Goal: Information Seeking & Learning: Learn about a topic

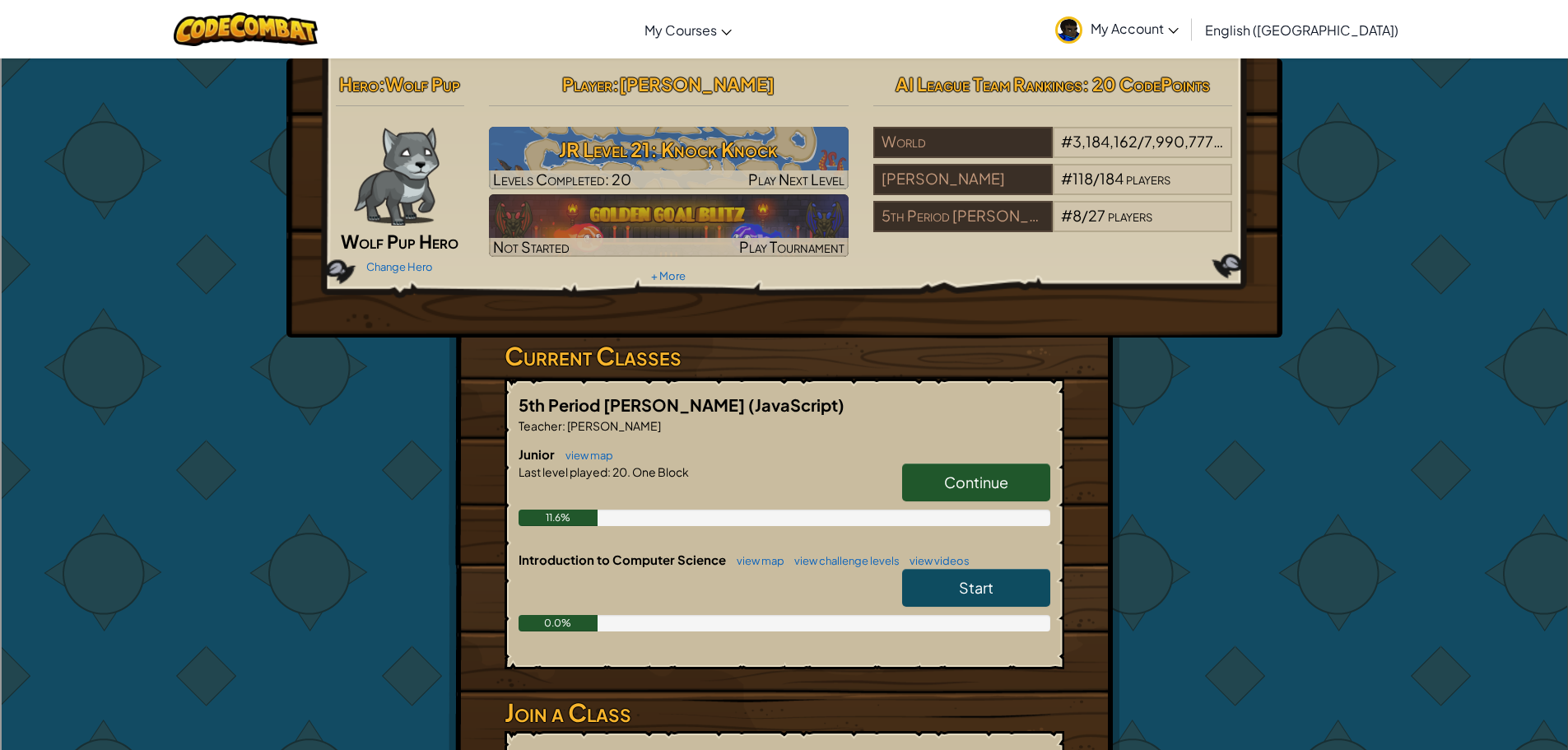
click at [977, 495] on link "Continue" at bounding box center [976, 483] width 148 height 38
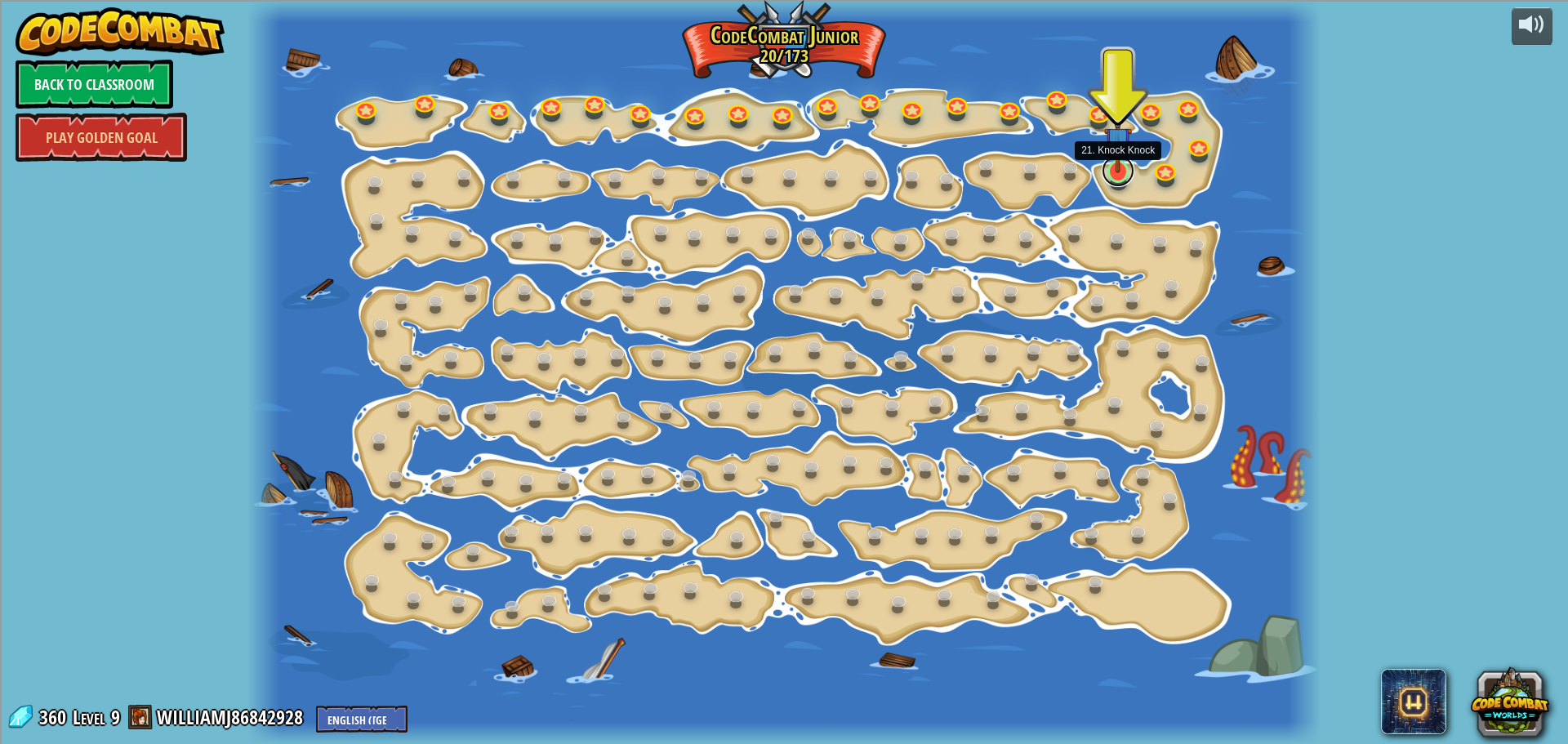
click at [1119, 183] on link at bounding box center [1118, 171] width 33 height 33
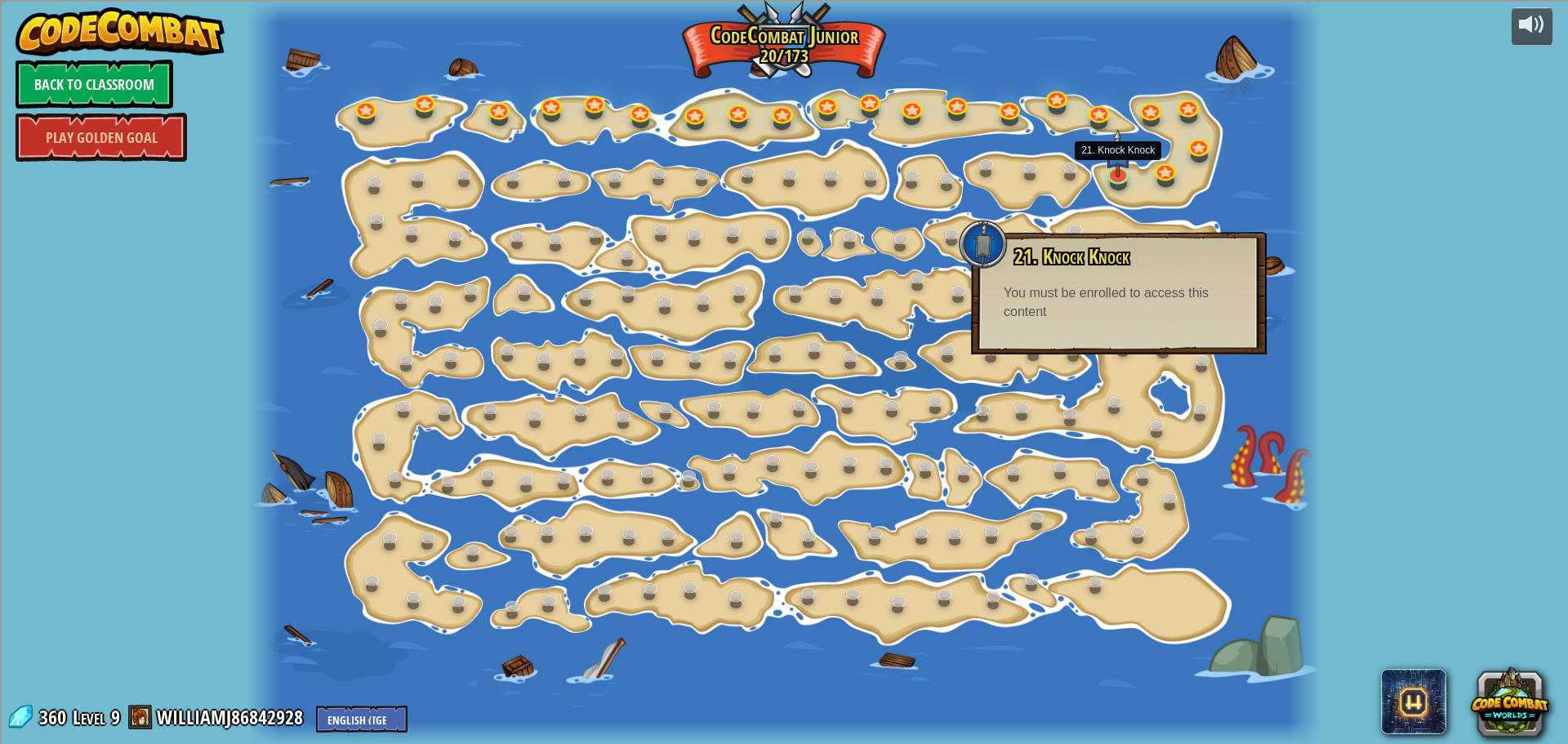
click at [1108, 310] on div "You must be enrolled to access this content" at bounding box center [1118, 303] width 230 height 38
click at [1164, 180] on link at bounding box center [1165, 168] width 33 height 33
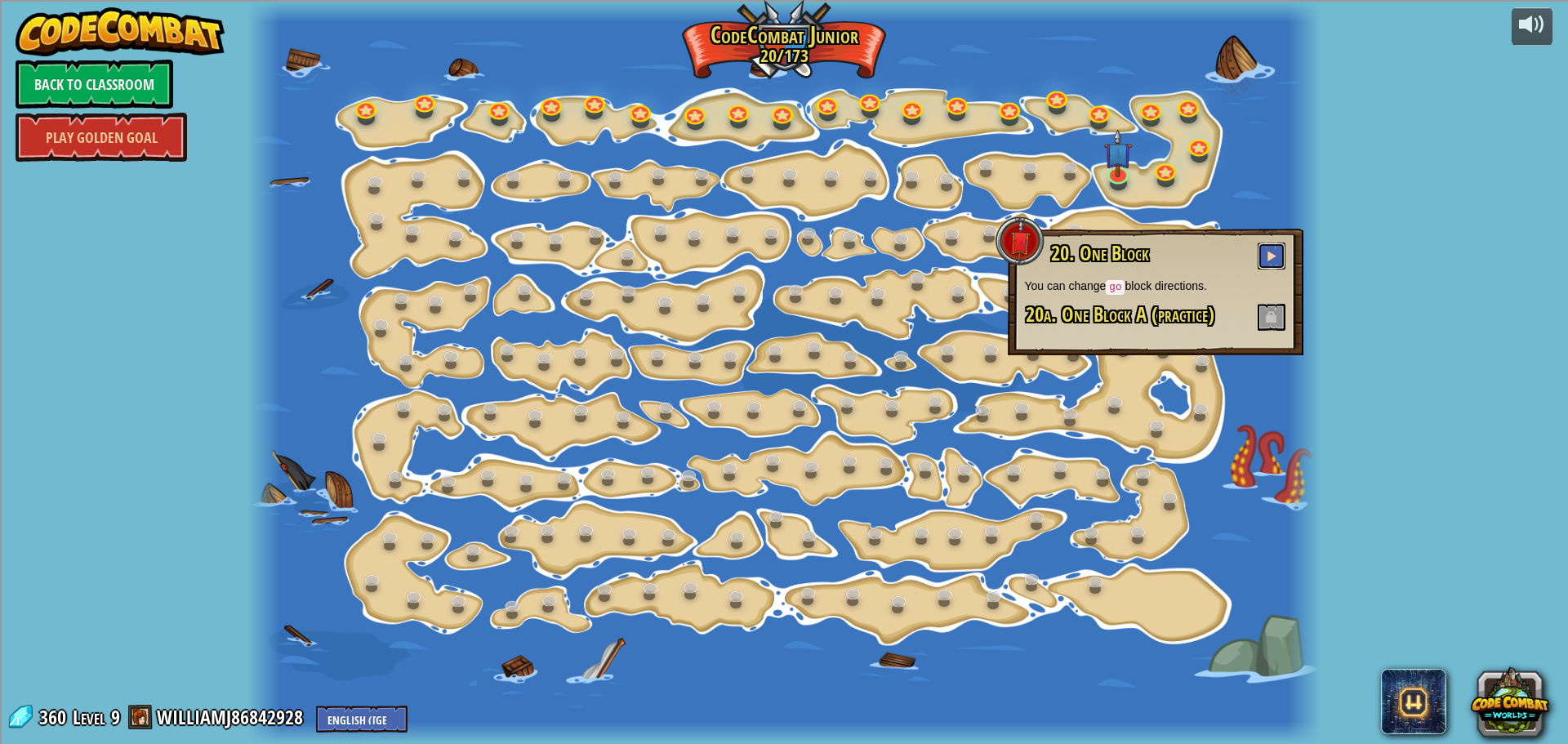
click at [1266, 261] on button at bounding box center [1272, 256] width 28 height 27
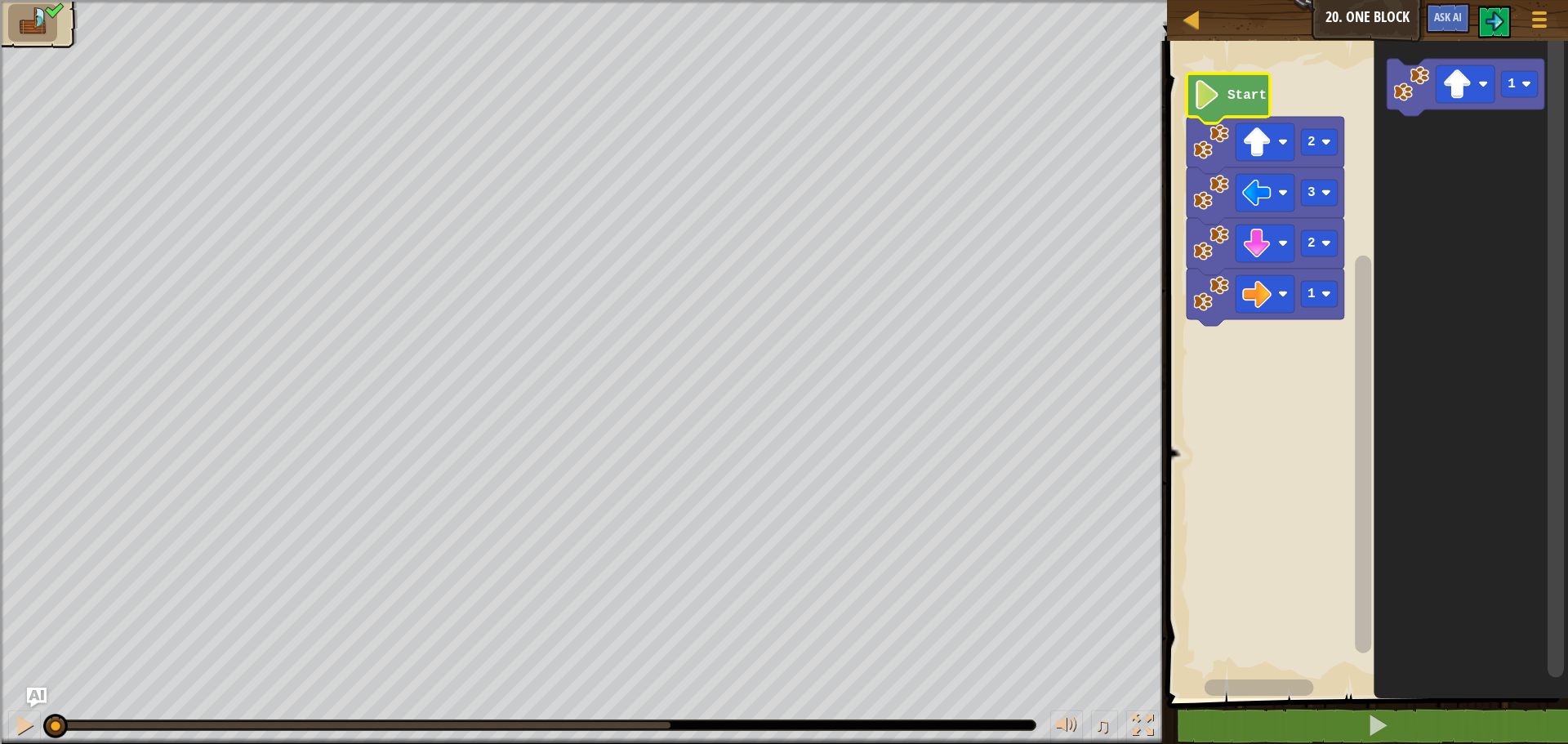
click at [1224, 100] on icon "Blockly Workspace" at bounding box center [1228, 98] width 83 height 50
click at [1508, 25] on button at bounding box center [1495, 22] width 33 height 33
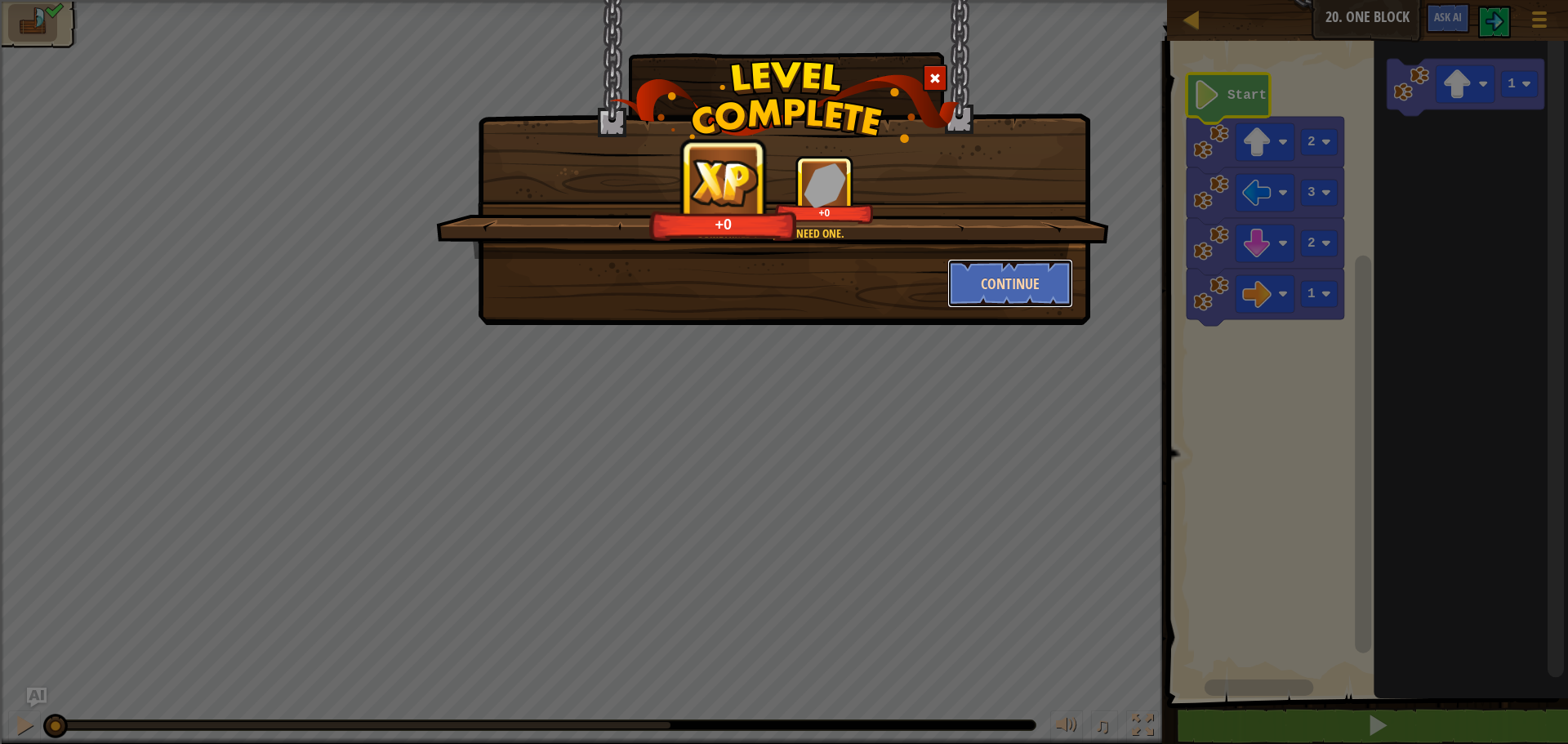
click at [1067, 287] on button "Continue" at bounding box center [1011, 284] width 127 height 49
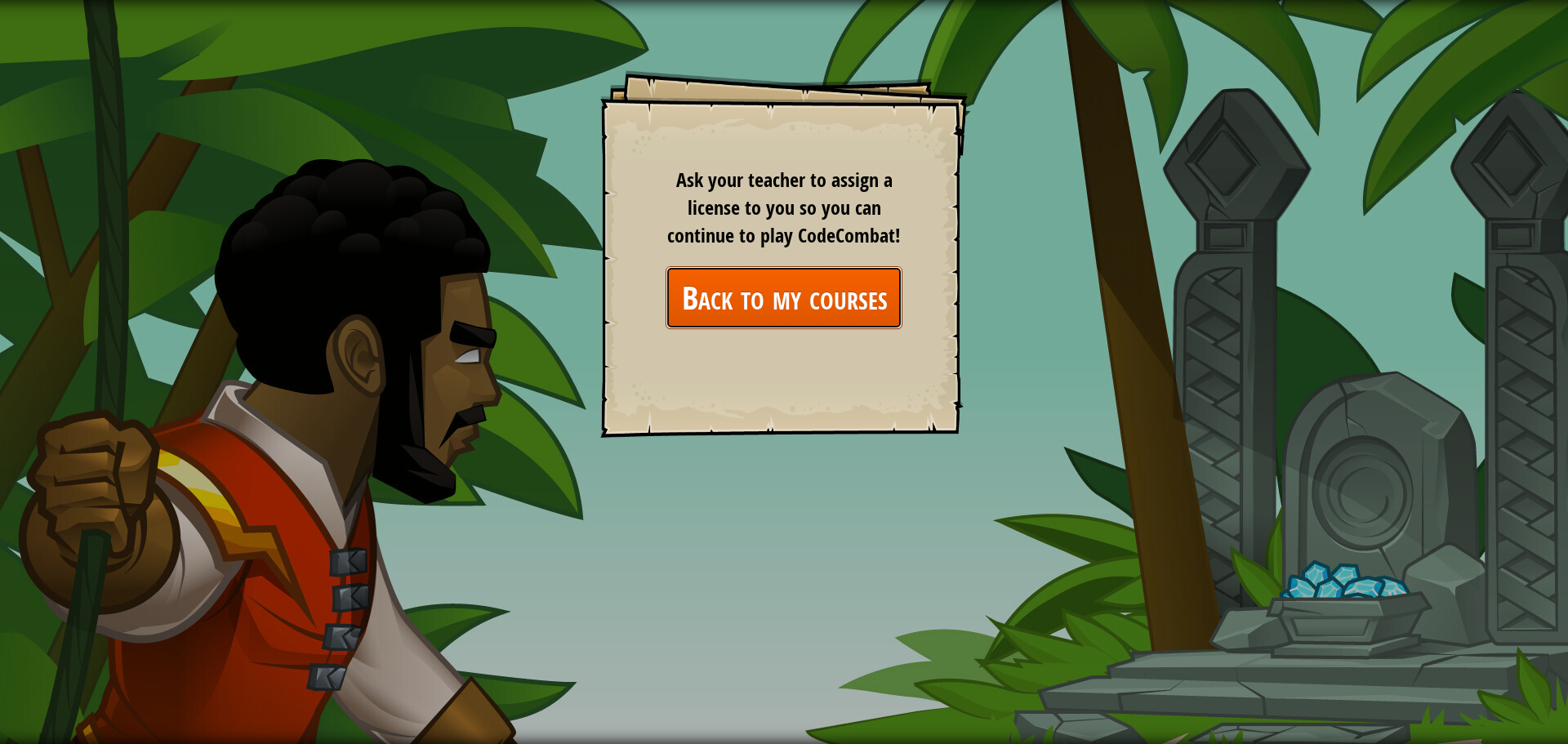
click at [842, 314] on link "Back to my courses" at bounding box center [784, 298] width 237 height 63
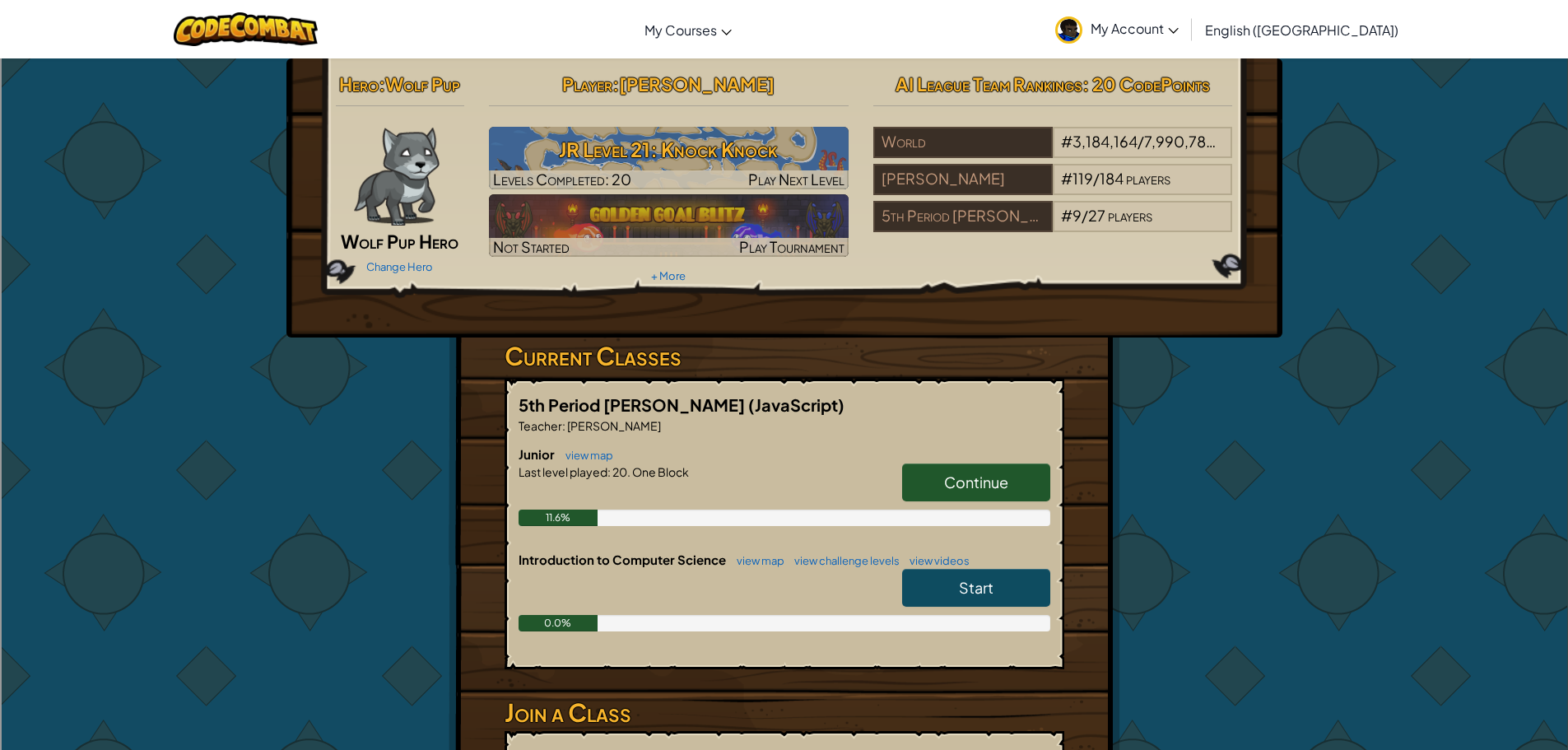
scroll to position [82, 0]
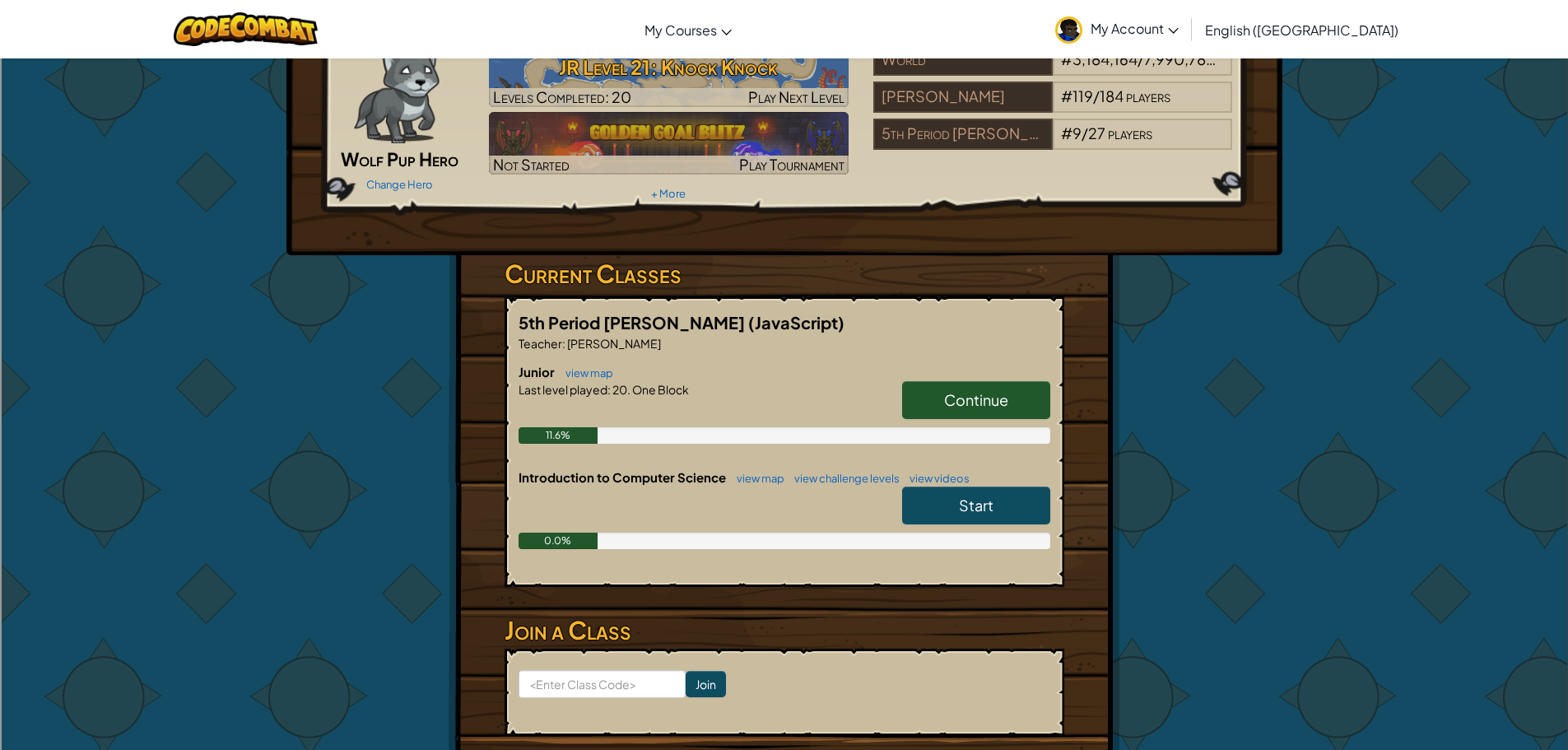
click at [993, 496] on span "Start" at bounding box center [977, 505] width 35 height 19
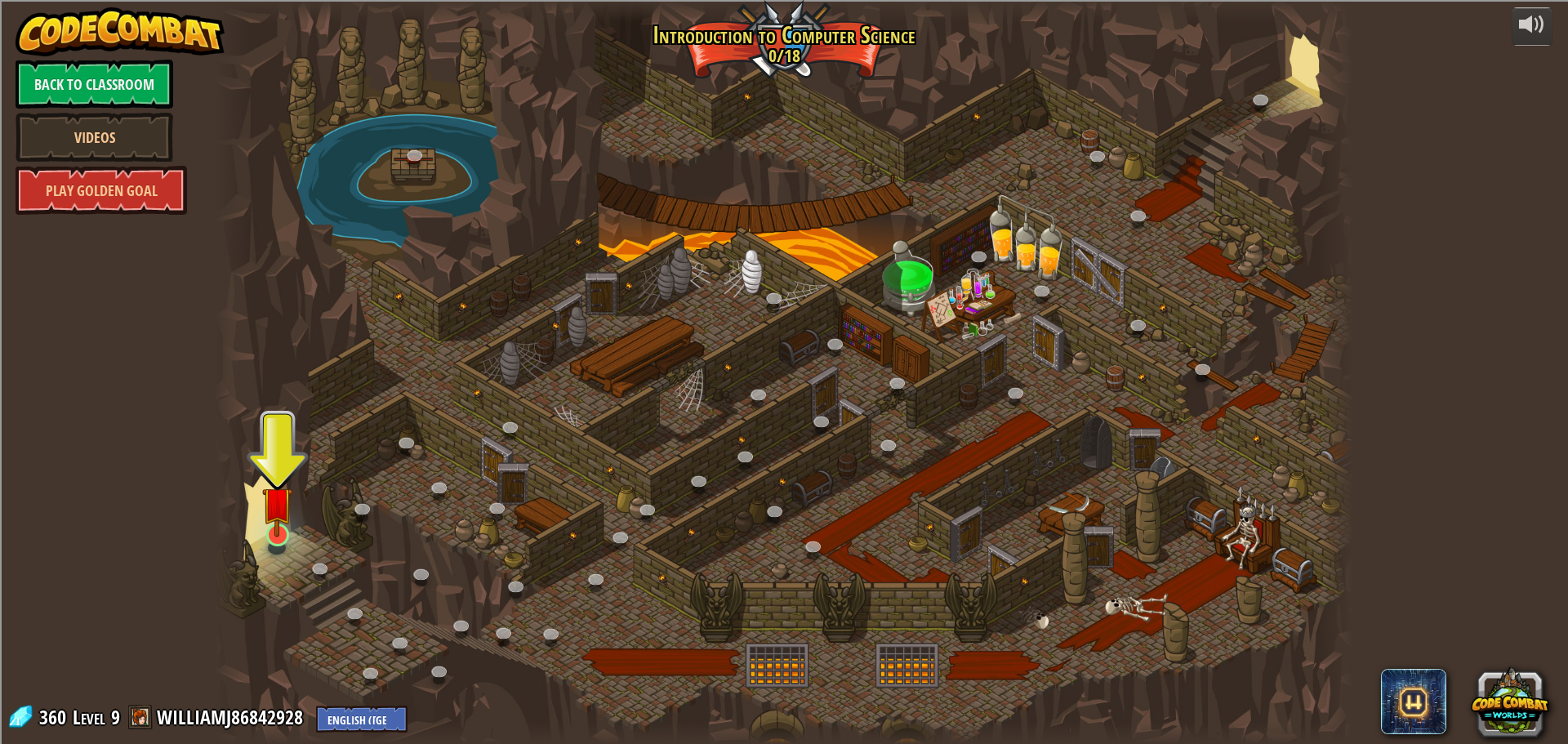
click at [273, 548] on div at bounding box center [277, 548] width 18 height 14
click at [285, 533] on img at bounding box center [277, 501] width 30 height 69
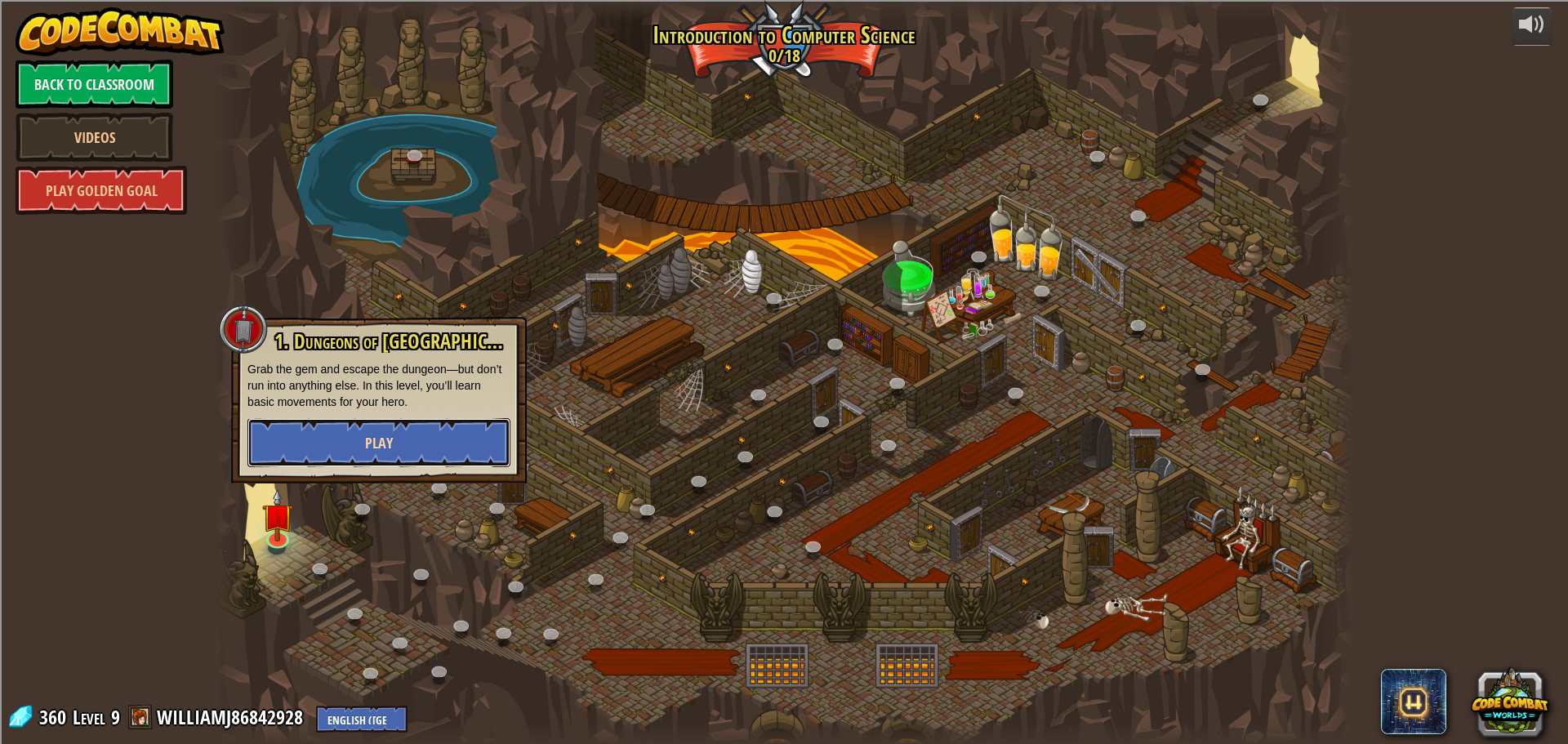
click at [374, 454] on button "Play" at bounding box center [379, 443] width 263 height 49
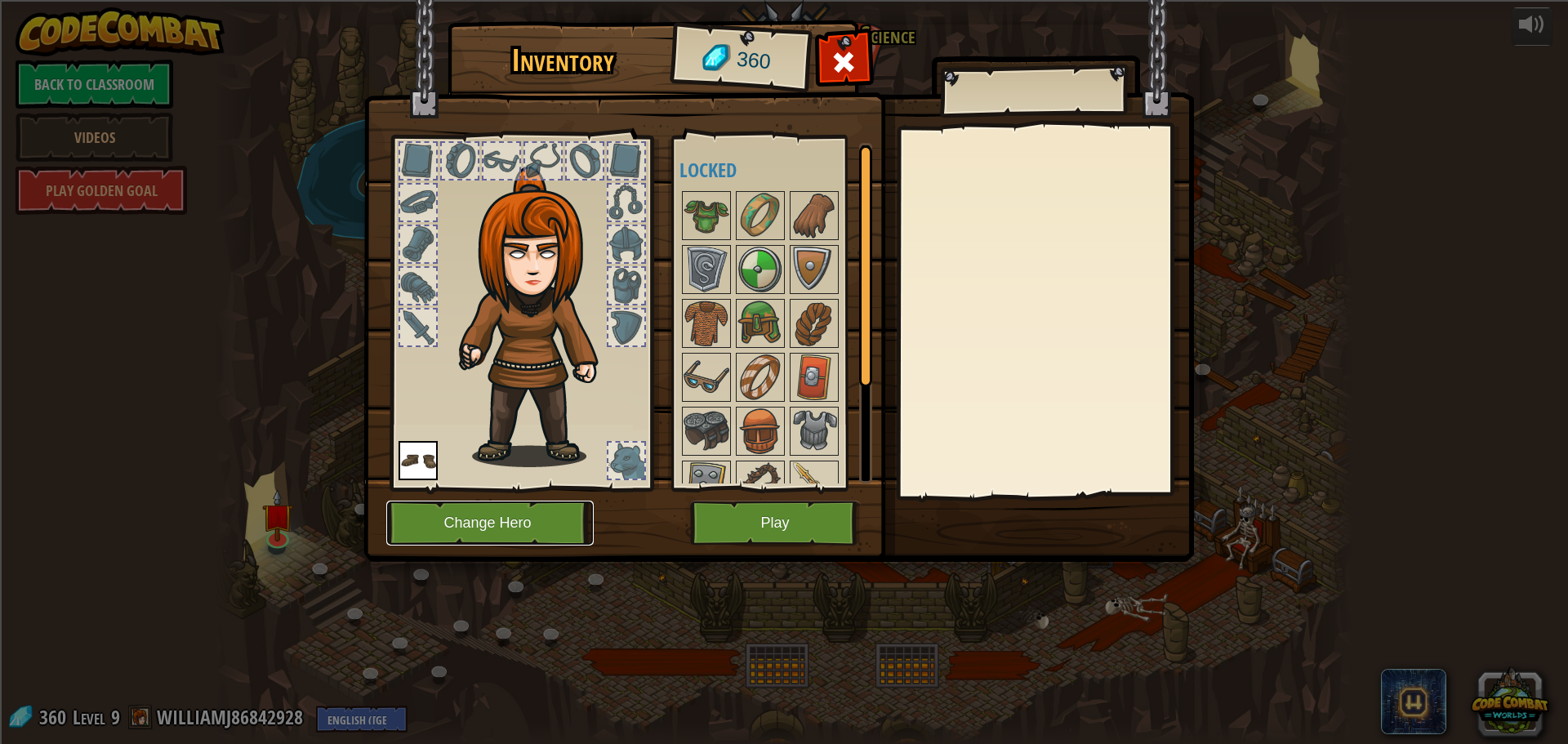
click at [491, 523] on button "Change Hero" at bounding box center [490, 523] width 207 height 45
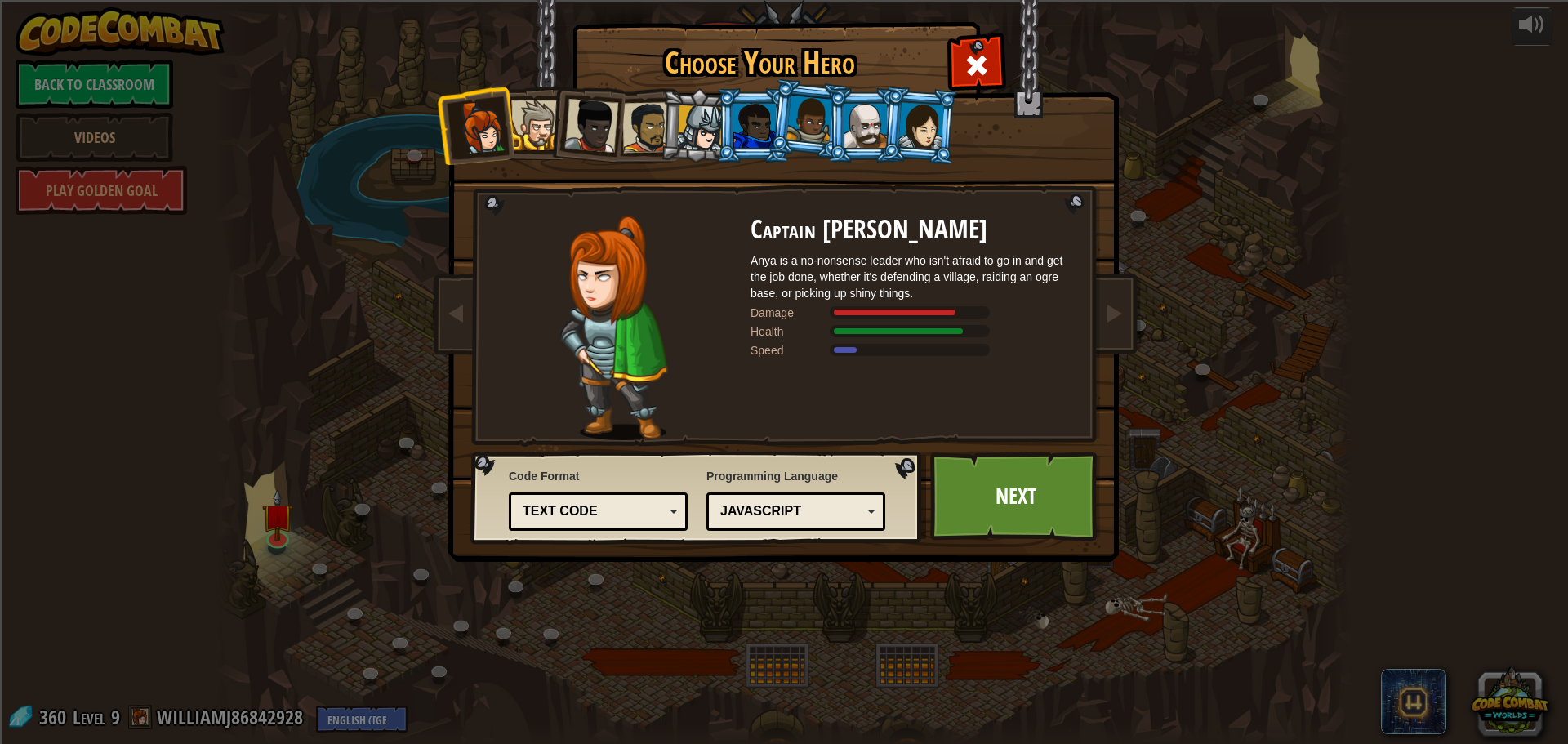
click at [765, 130] on div at bounding box center [754, 126] width 43 height 44
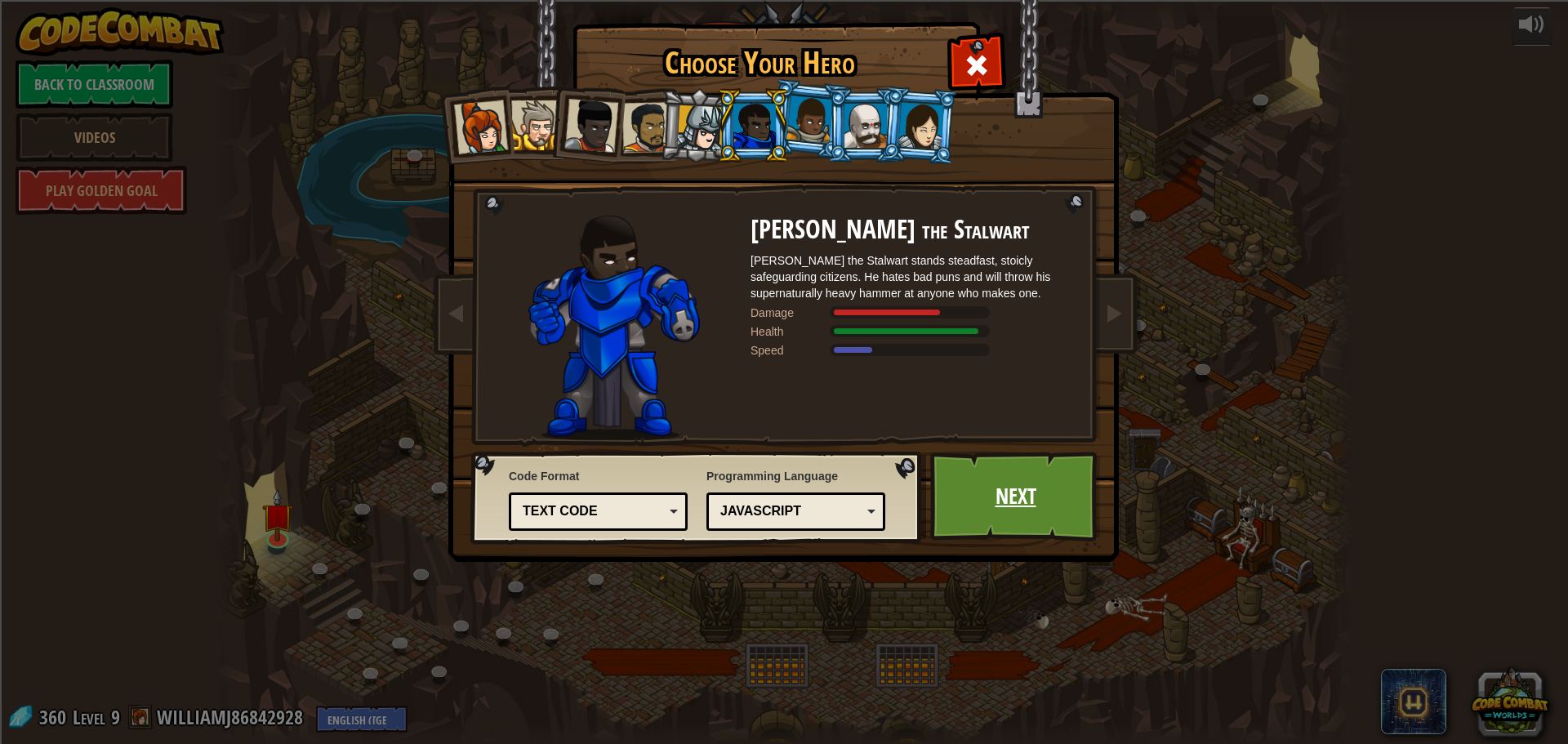
click at [987, 511] on link "Next" at bounding box center [1016, 497] width 171 height 90
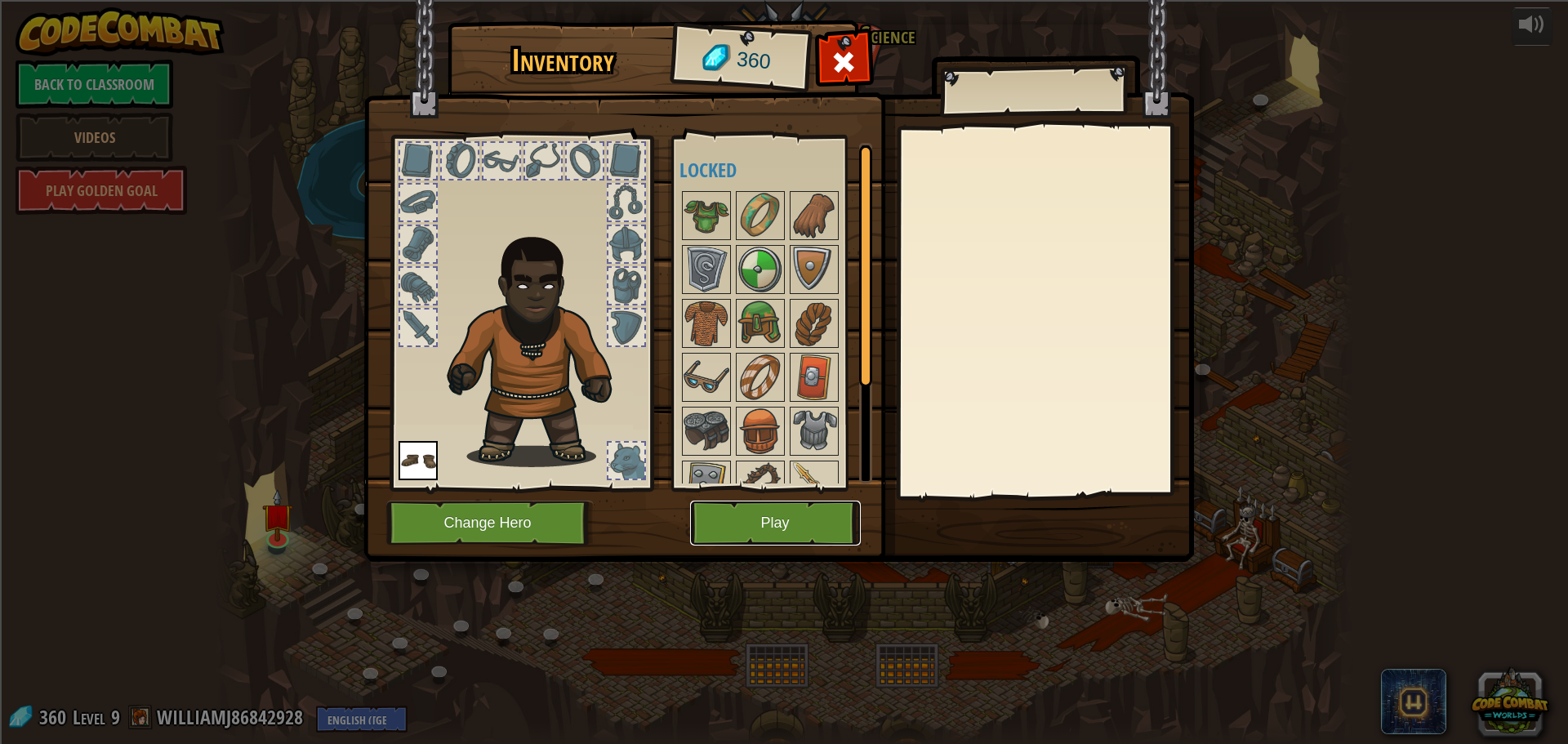
click at [815, 515] on button "Play" at bounding box center [776, 523] width 171 height 45
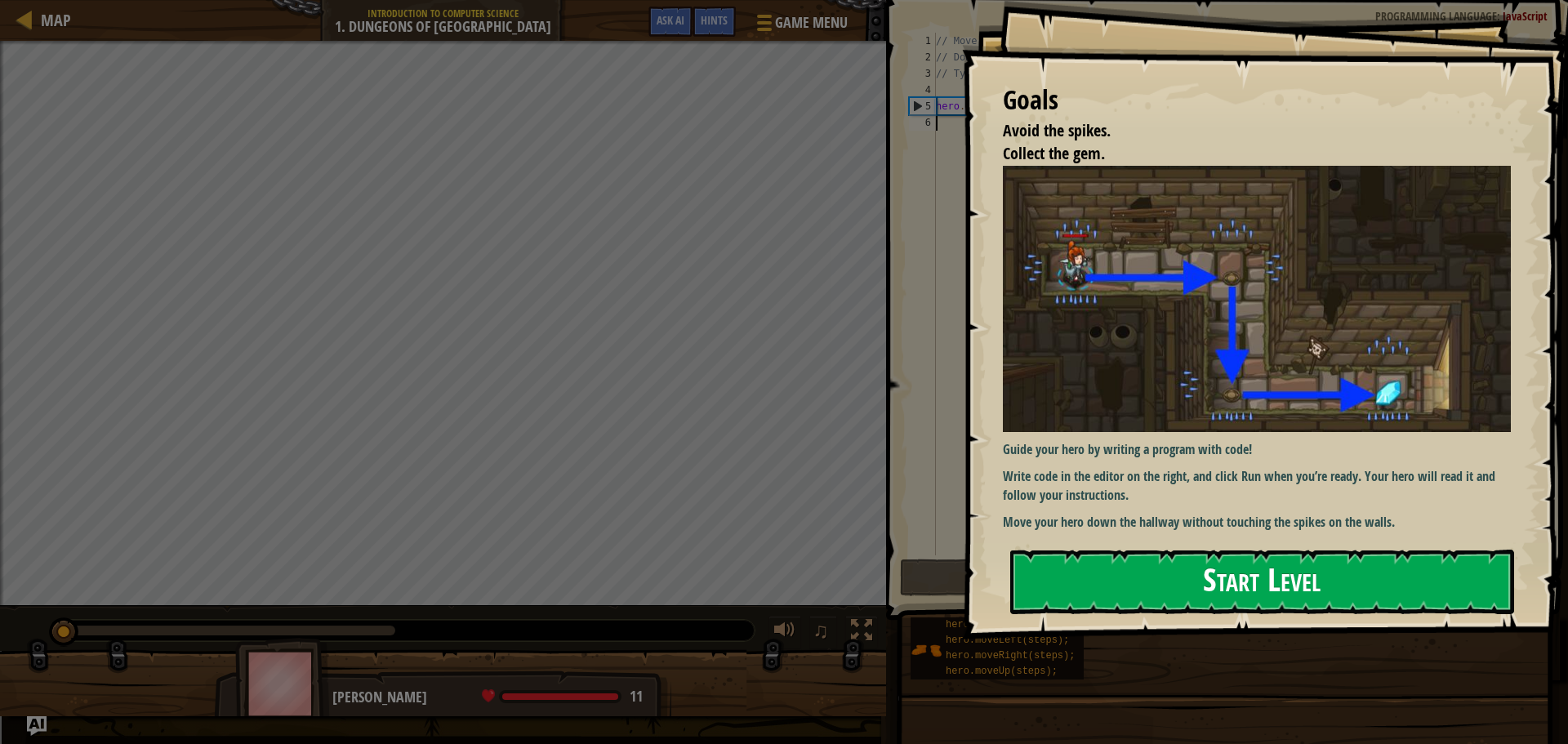
click at [1083, 603] on button "Start Level" at bounding box center [1261, 582] width 504 height 65
